Goal: Task Accomplishment & Management: Use online tool/utility

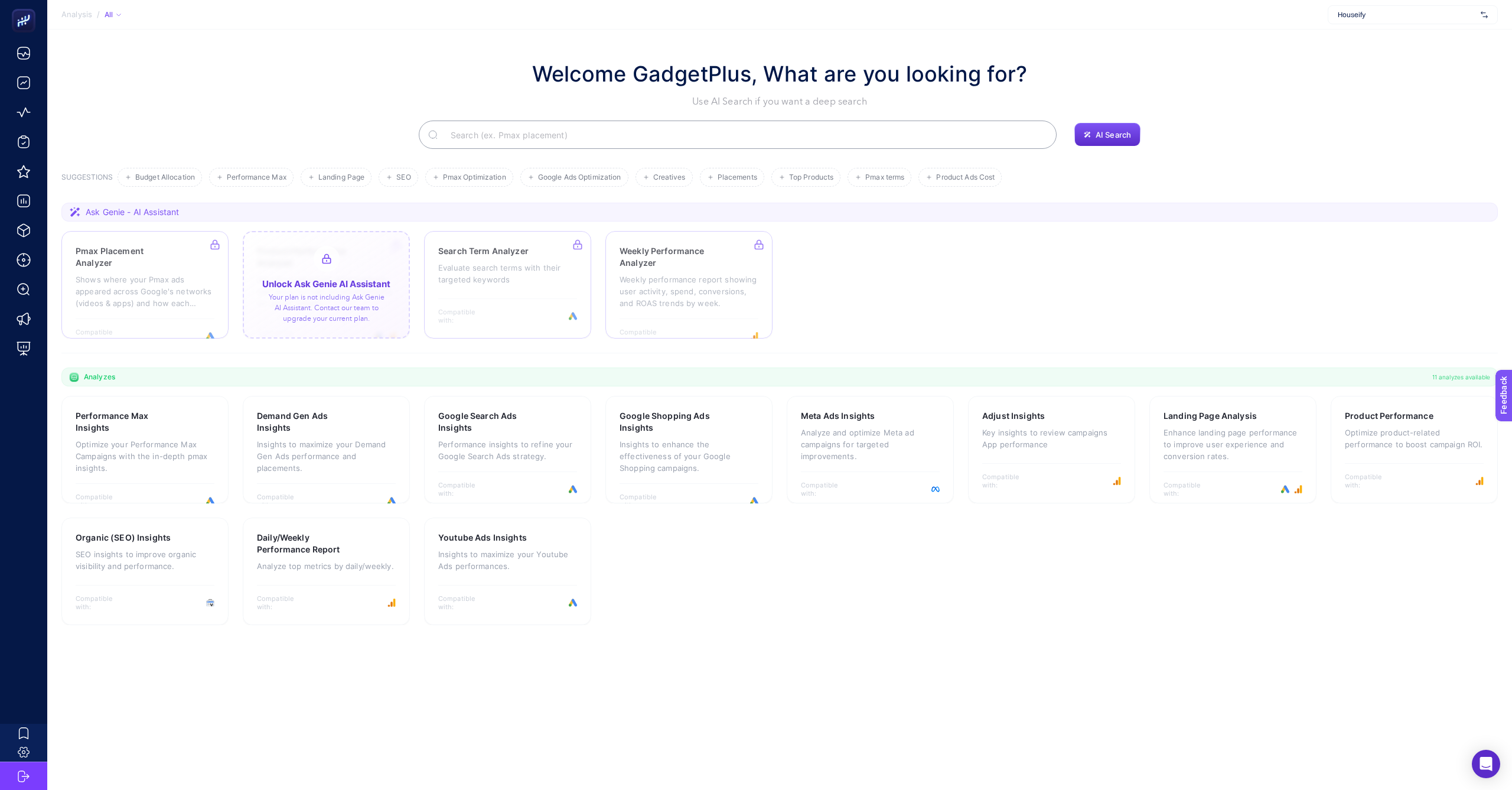
click at [294, 275] on div at bounding box center [326, 284] width 167 height 108
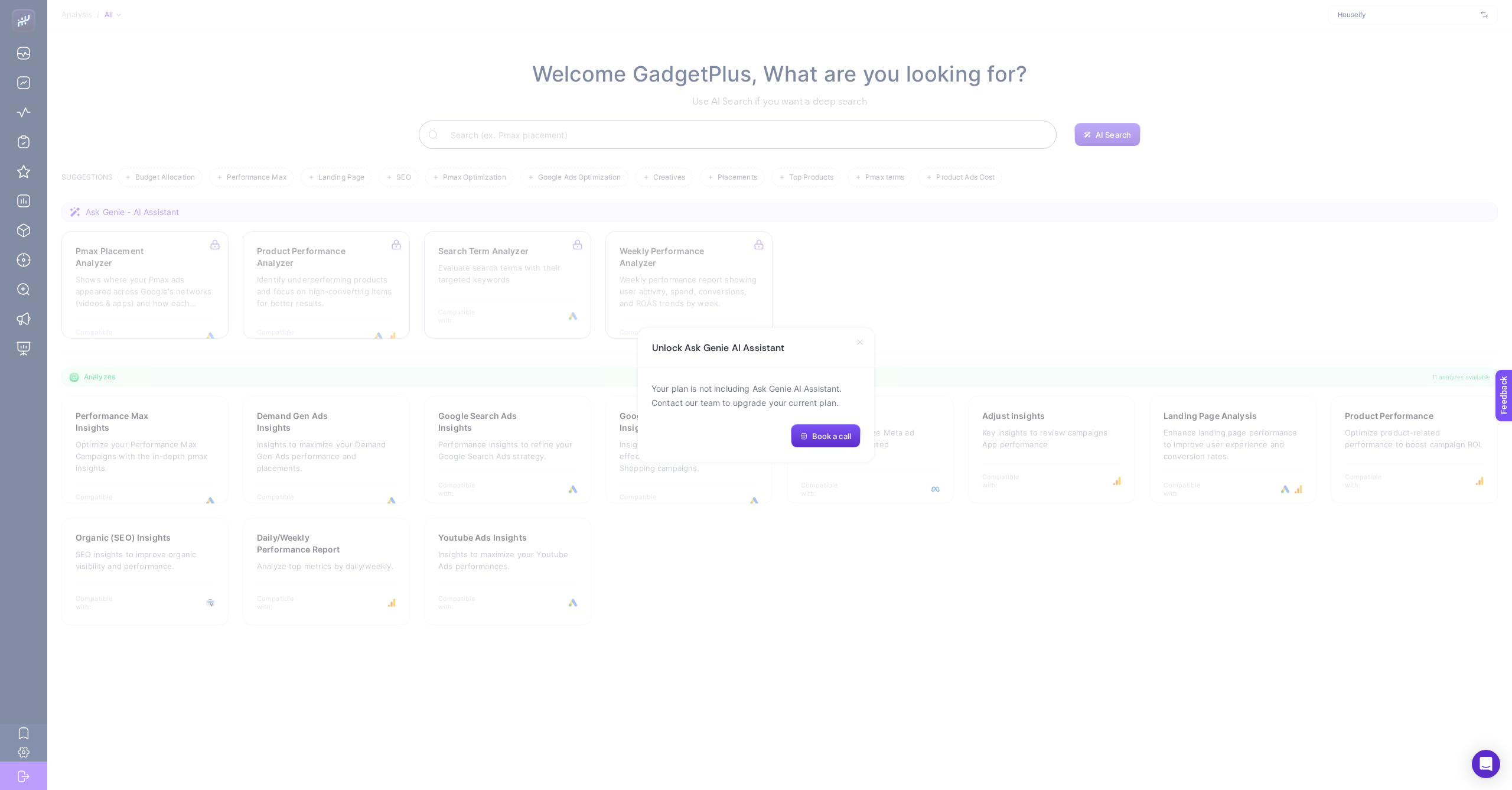
click at [863, 339] on icon at bounding box center [860, 342] width 9 height 9
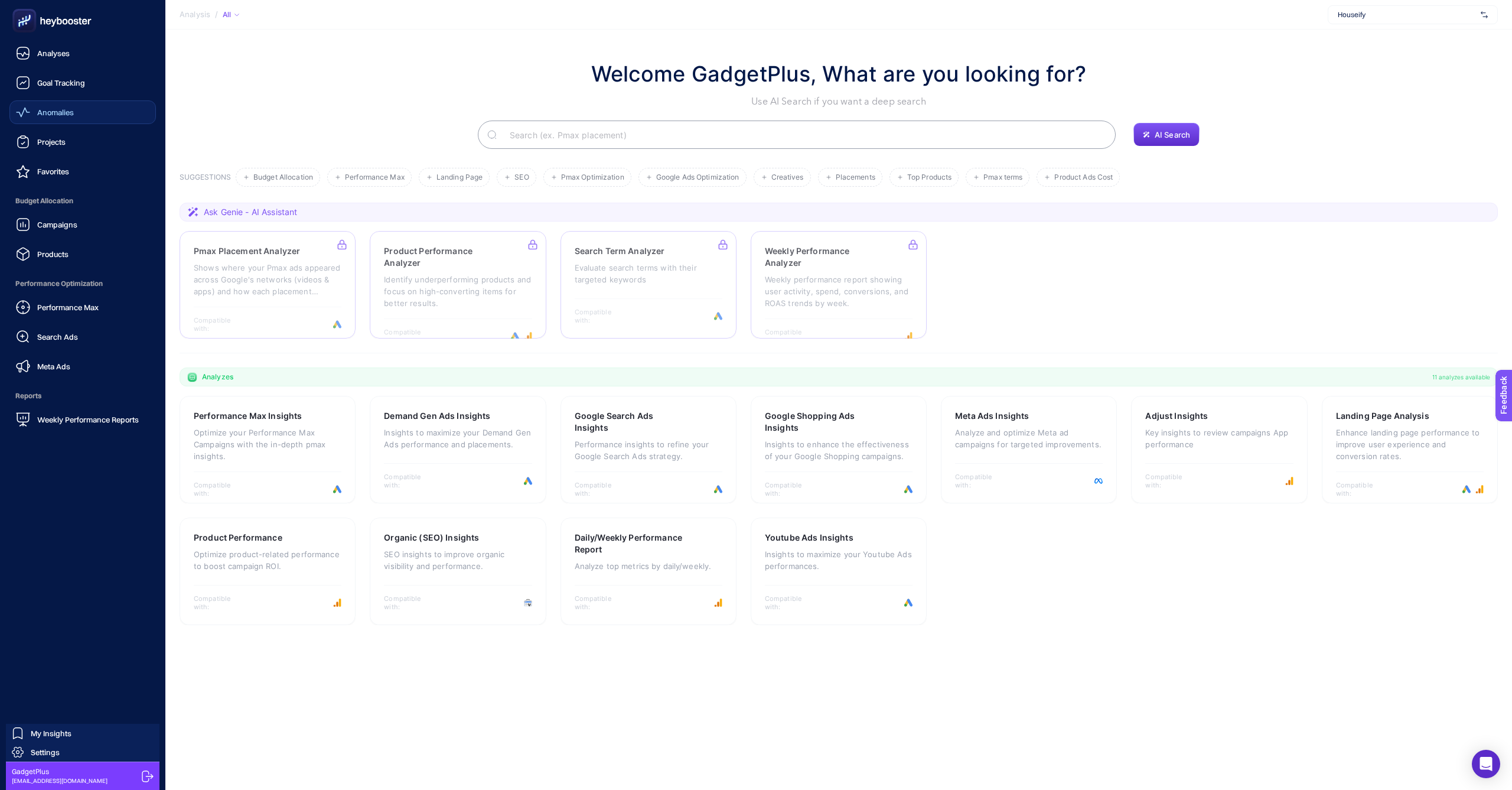
click at [50, 115] on span "Anomalies" at bounding box center [55, 112] width 37 height 9
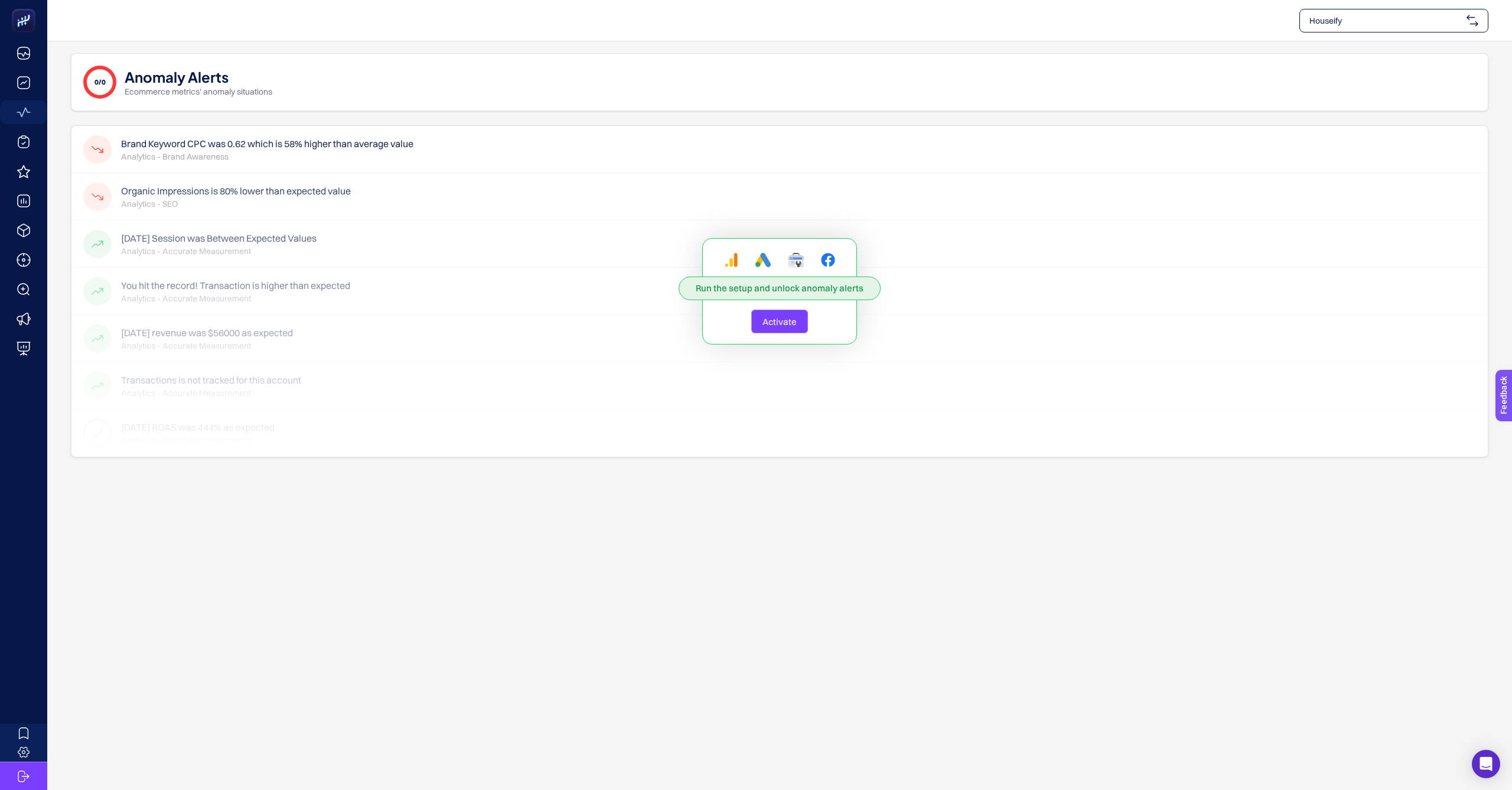
click at [778, 323] on span "Activate" at bounding box center [779, 322] width 35 height 11
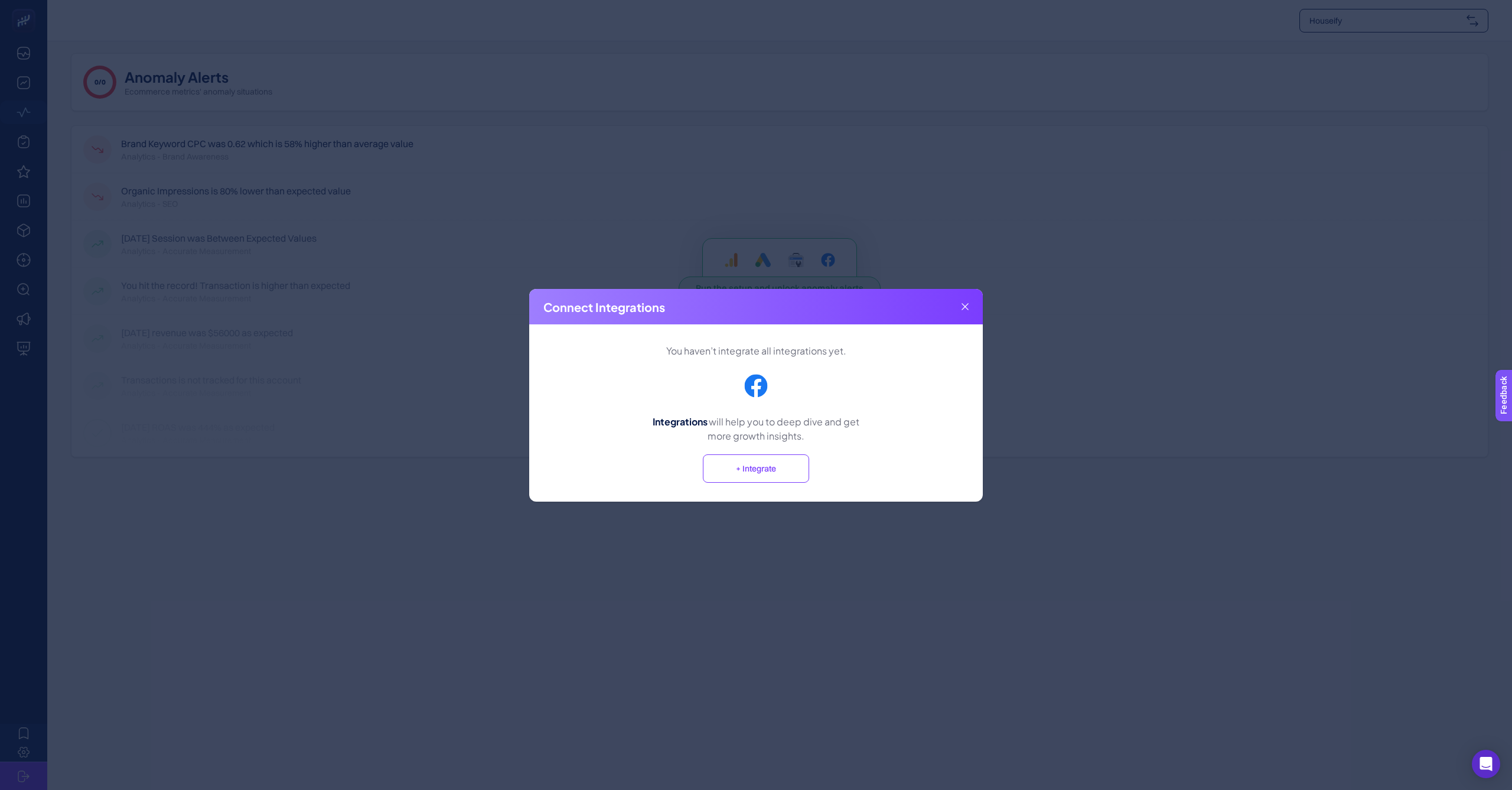
click at [968, 305] on div "Connect Integrations" at bounding box center [756, 307] width 454 height 35
click at [967, 306] on icon at bounding box center [965, 307] width 7 height 7
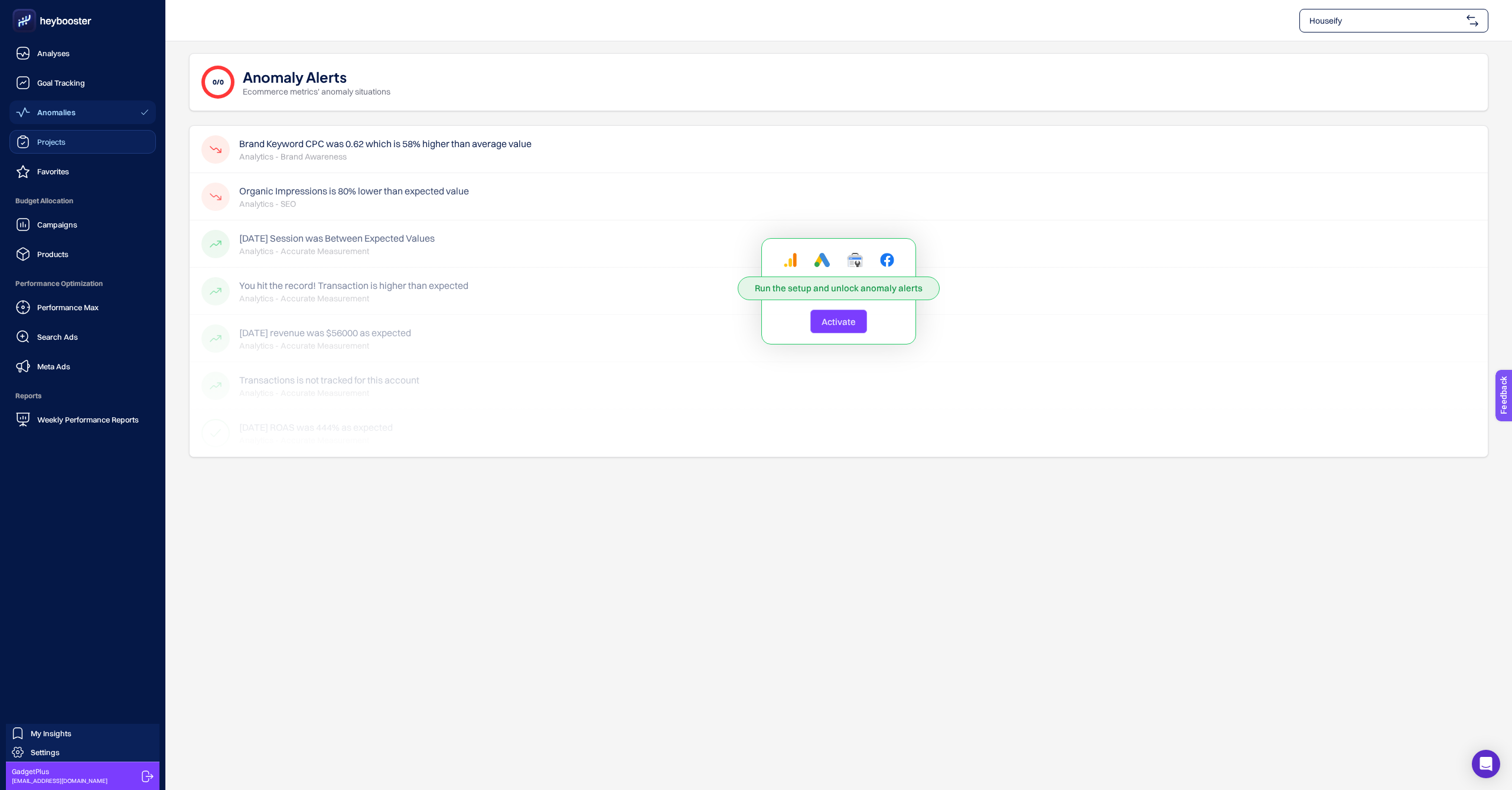
click at [83, 147] on link "Projects" at bounding box center [82, 142] width 147 height 23
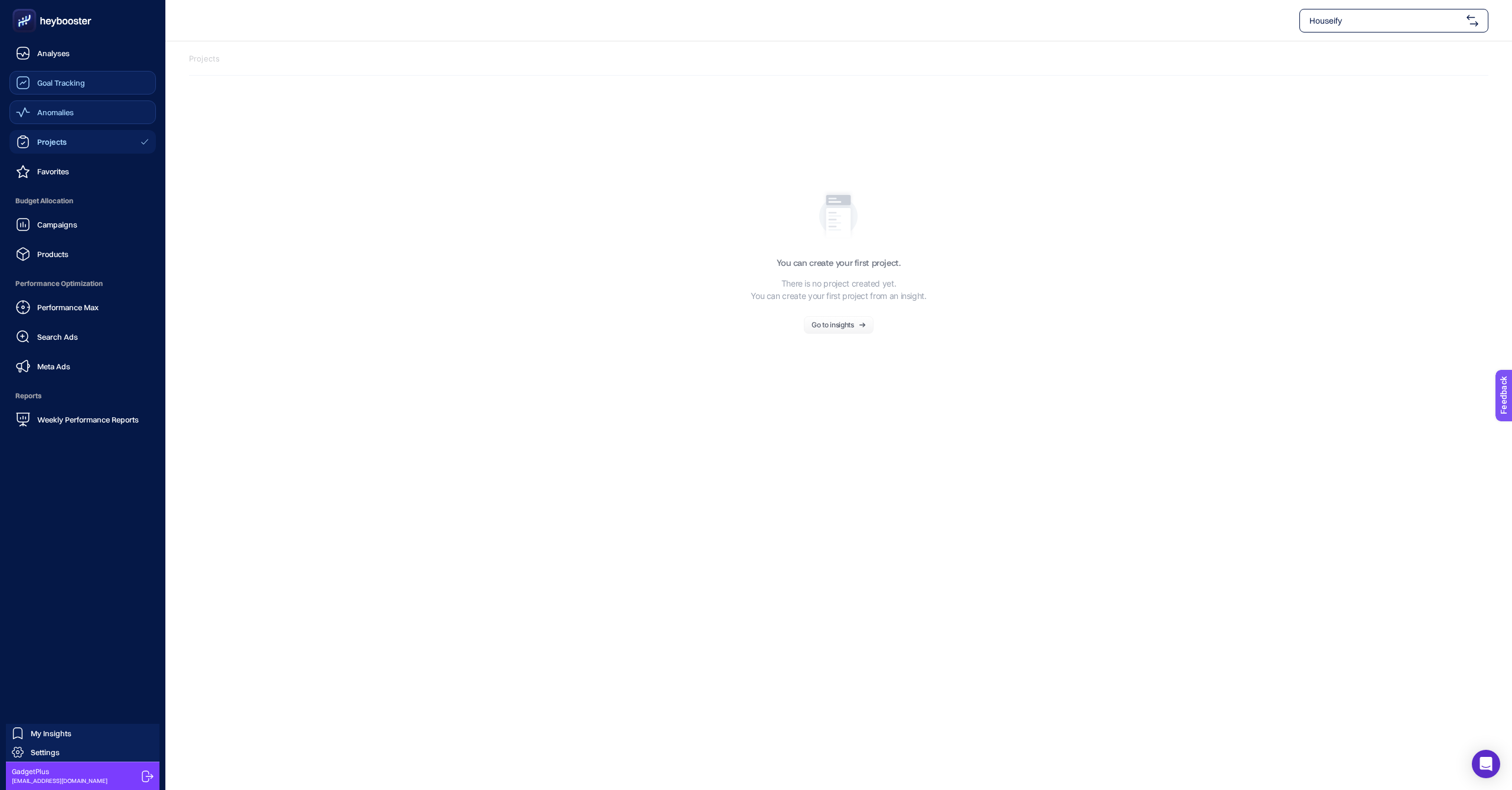
click at [42, 85] on span "Goal Tracking" at bounding box center [61, 83] width 48 height 9
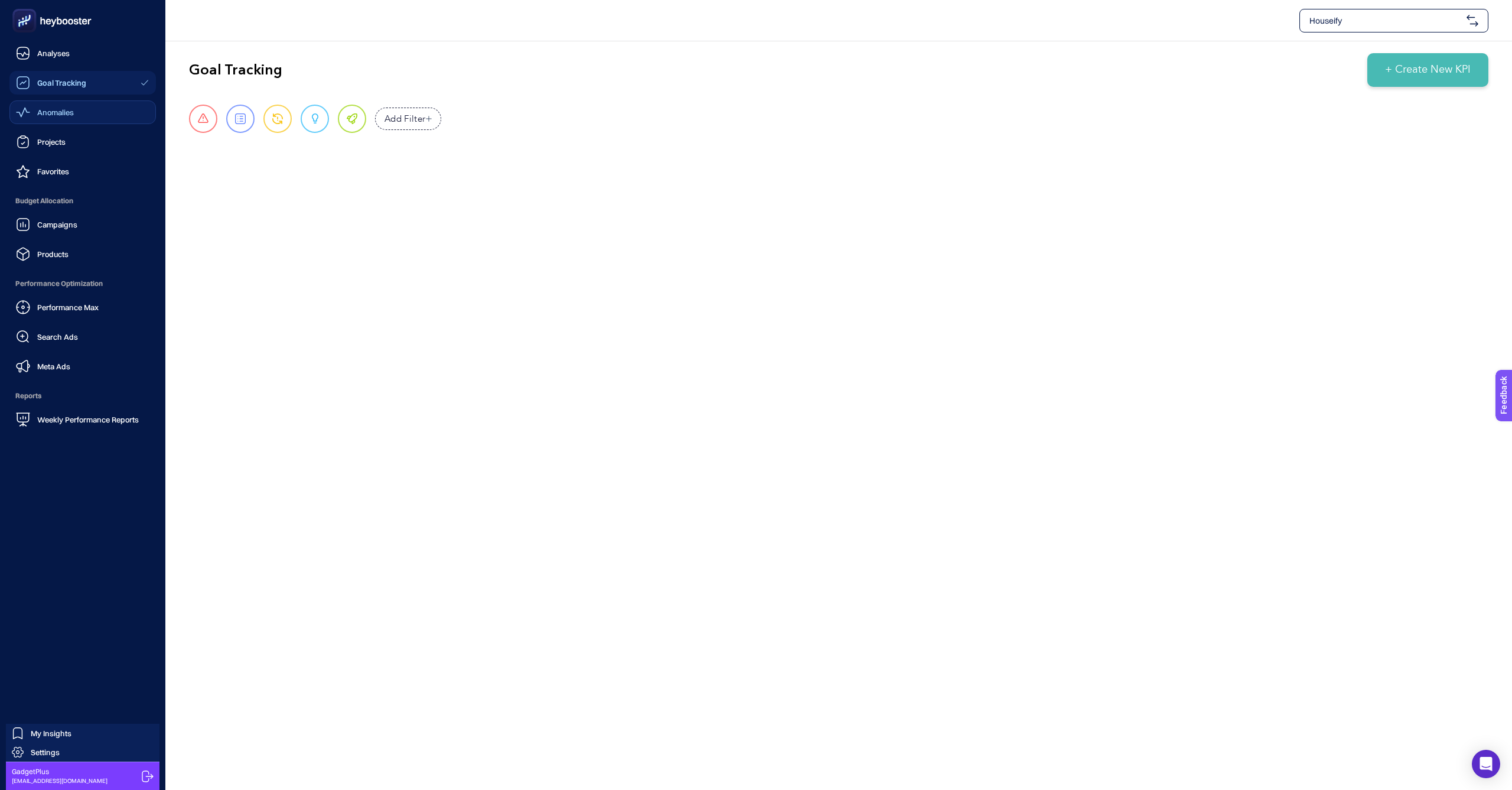
click at [42, 85] on span "Goal Tracking" at bounding box center [61, 83] width 49 height 9
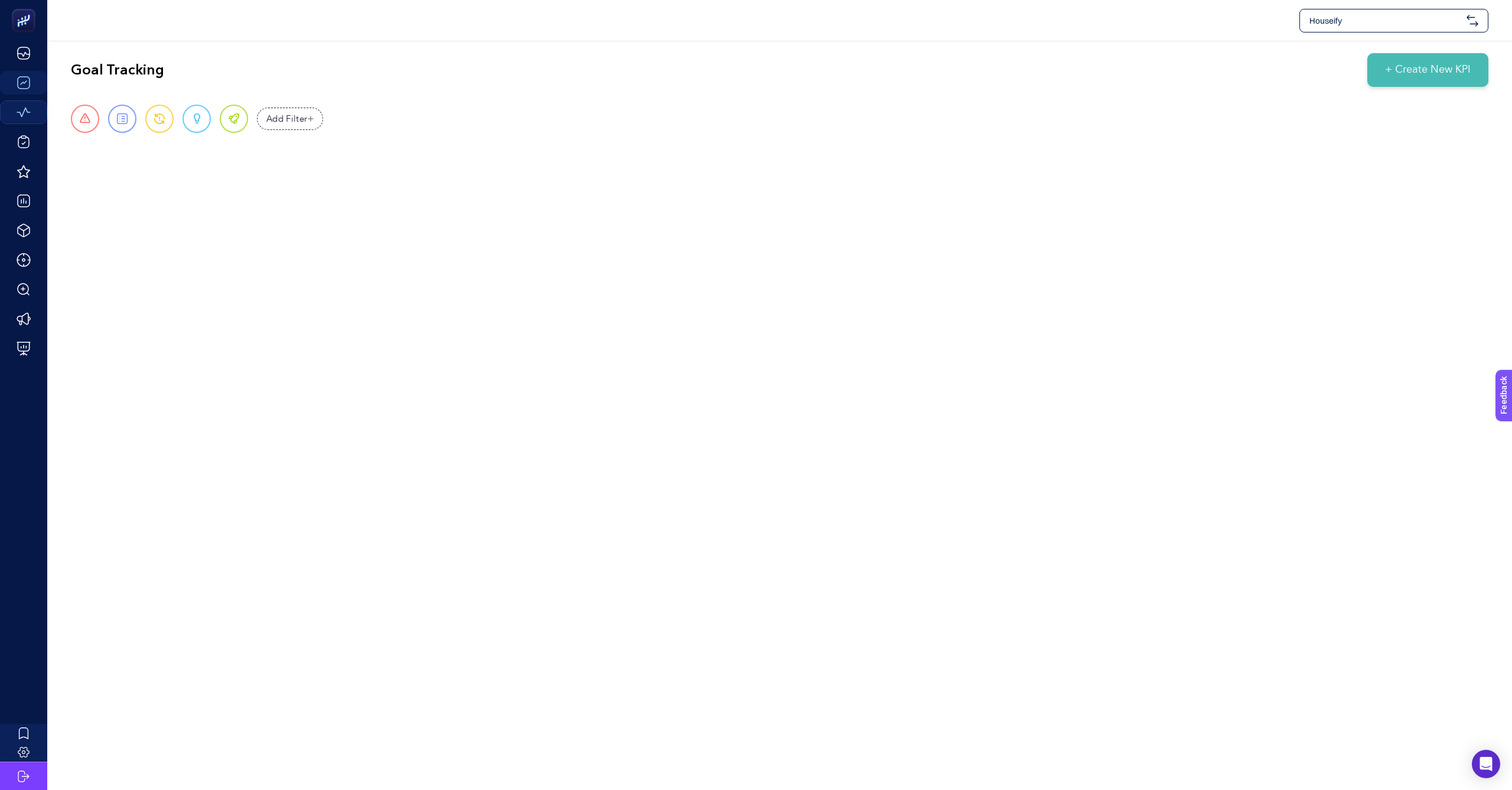
click at [1425, 65] on span "+ Create New KPI" at bounding box center [1427, 70] width 85 height 16
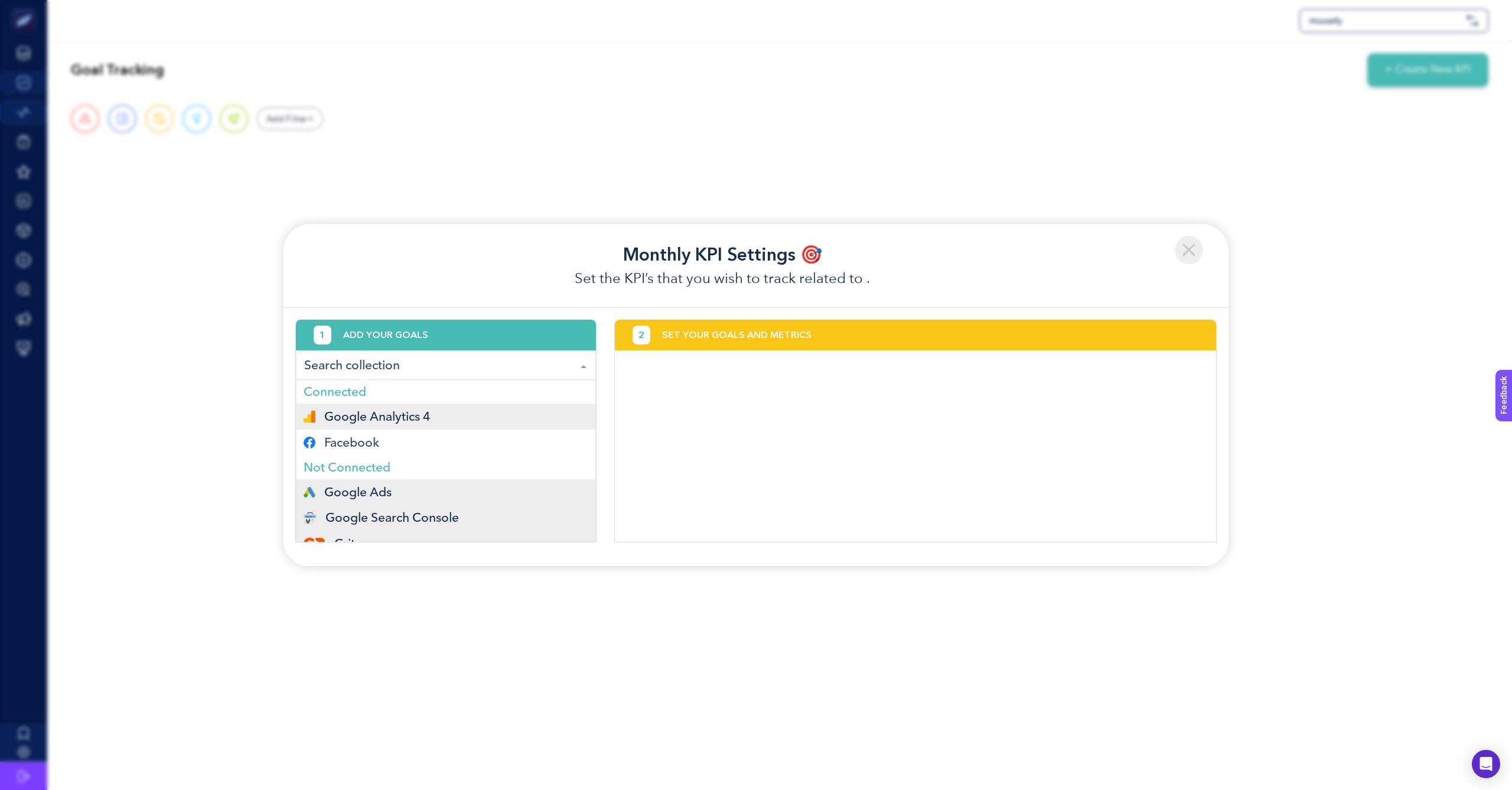
click at [415, 376] on div "Connected Google Analytics 4 Facebook Not Connected Google Ads Google Search Co…" at bounding box center [446, 365] width 300 height 29
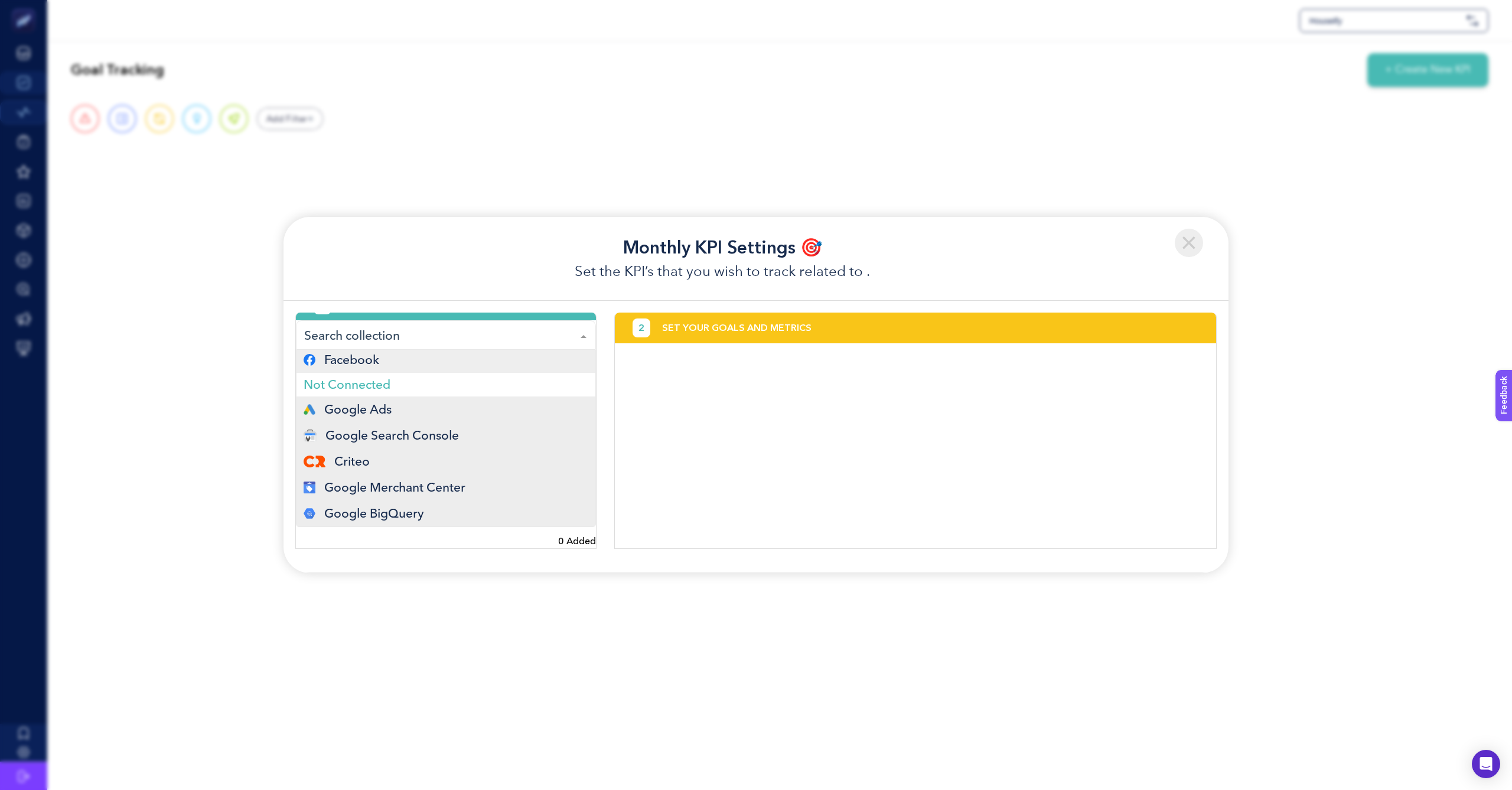
click at [372, 408] on li "Google Ads" at bounding box center [446, 410] width 299 height 26
click at [372, 406] on li "Google Ads" at bounding box center [446, 410] width 299 height 26
click at [366, 404] on li "Google Ads" at bounding box center [446, 410] width 299 height 26
click at [366, 361] on span "Facebook" at bounding box center [351, 359] width 55 height 9
